Goal: Check status: Check status

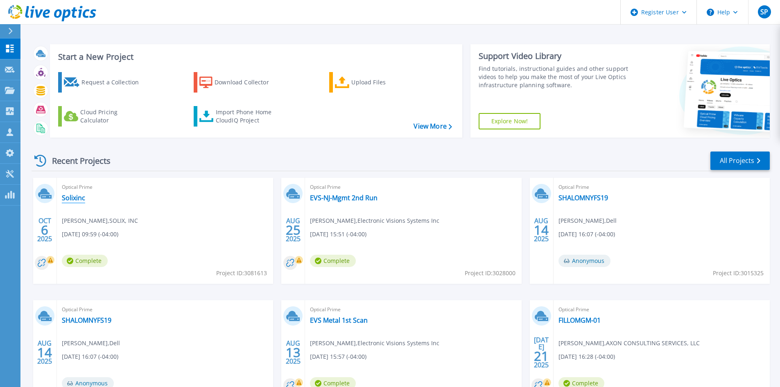
click at [72, 200] on link "Solixinc" at bounding box center [73, 198] width 23 height 8
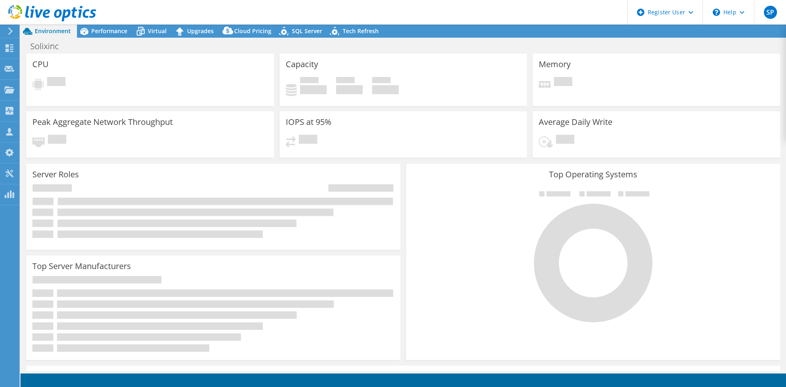
select select "USD"
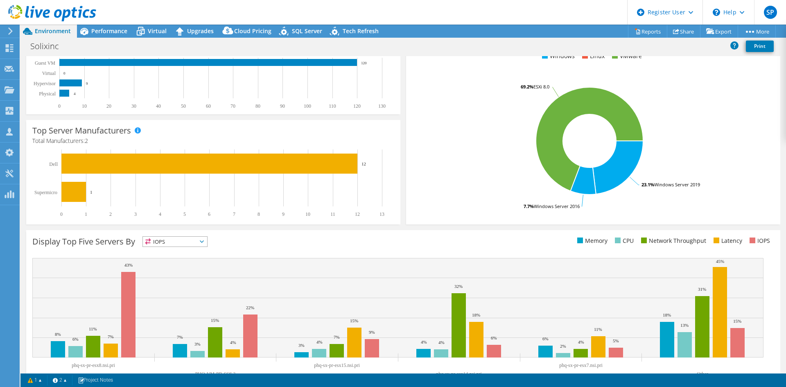
scroll to position [160, 0]
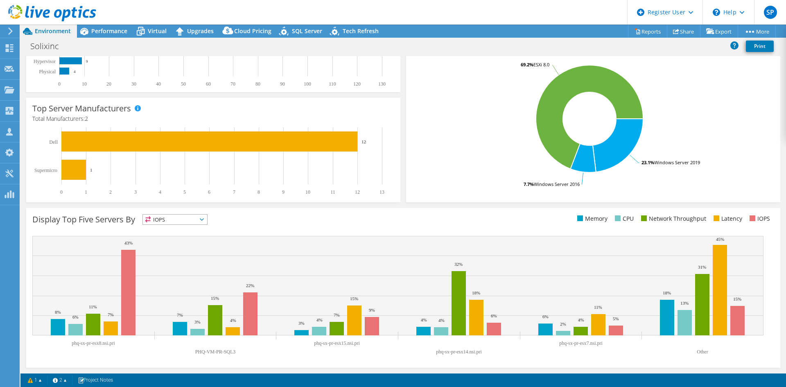
click at [11, 31] on icon at bounding box center [10, 30] width 6 height 7
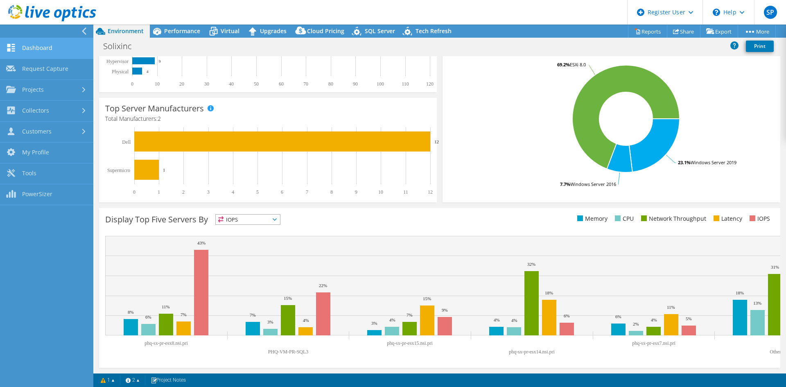
click at [30, 48] on link "Dashboard" at bounding box center [46, 48] width 93 height 21
